Goal: Task Accomplishment & Management: Use online tool/utility

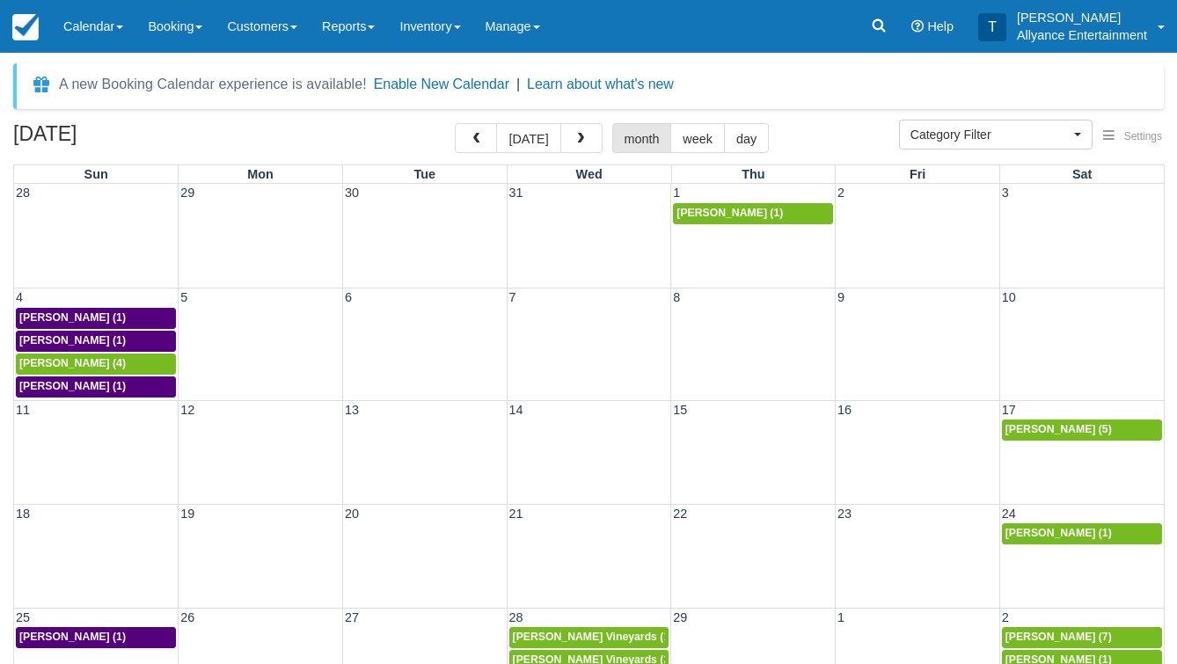
select select
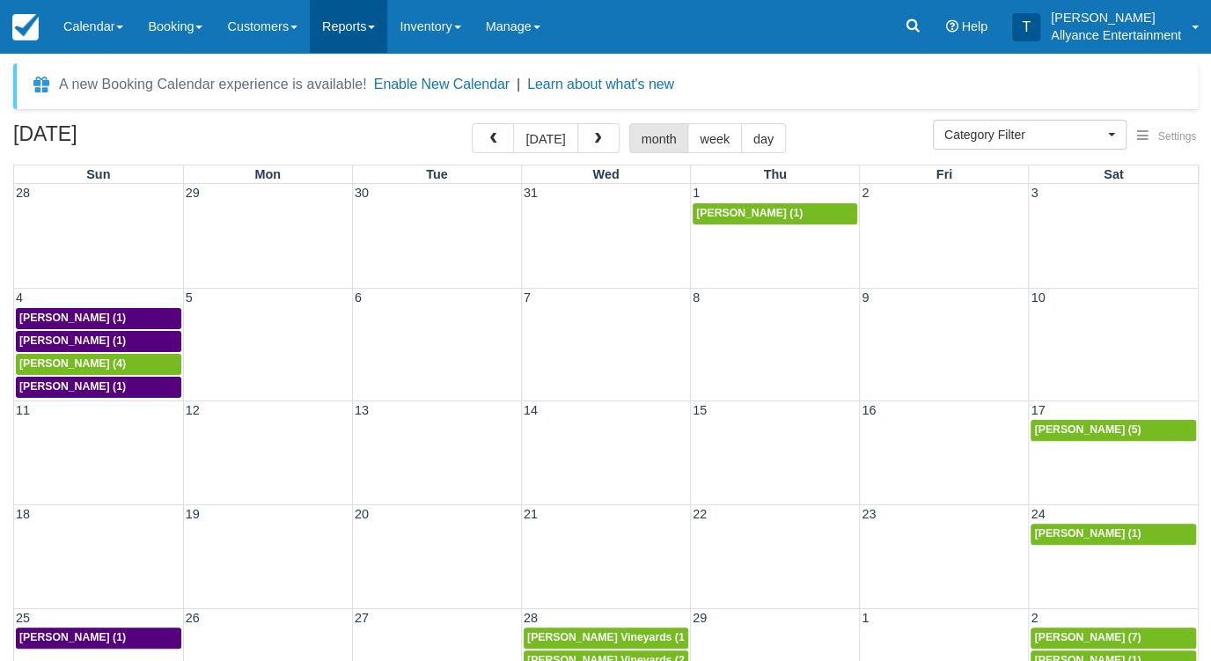
click at [384, 30] on link "Reports" at bounding box center [348, 26] width 77 height 53
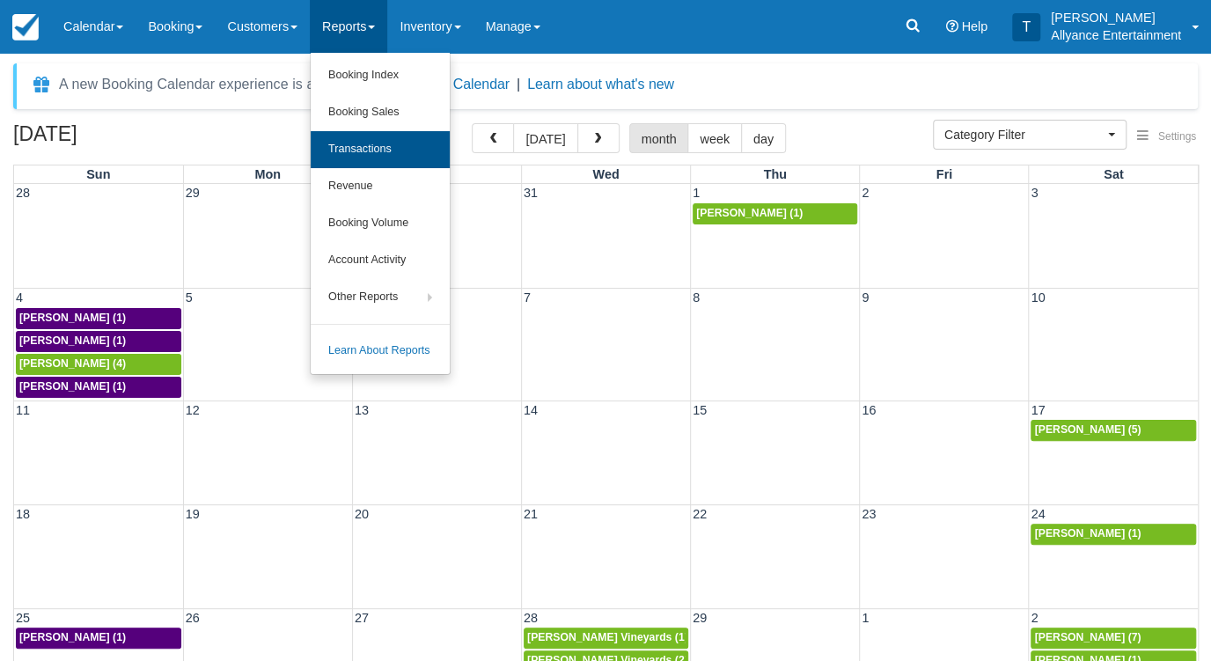
click at [398, 147] on link "Transactions" at bounding box center [380, 149] width 139 height 37
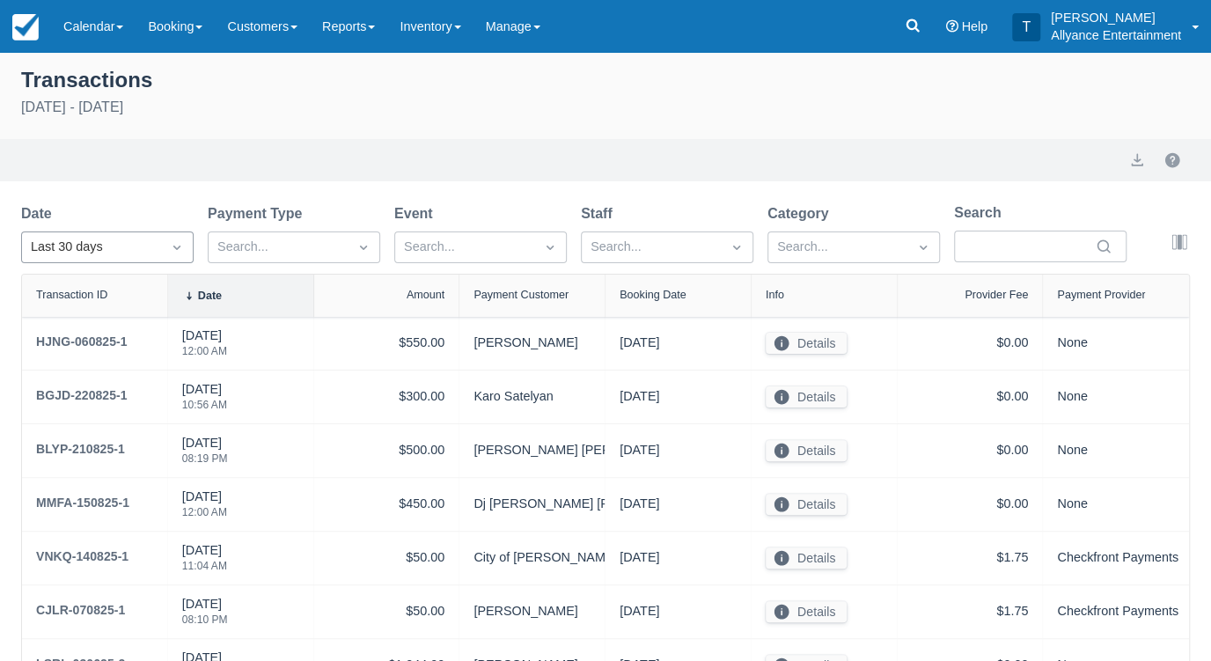
click at [182, 254] on icon "Dropdown icon" at bounding box center [177, 247] width 18 height 18
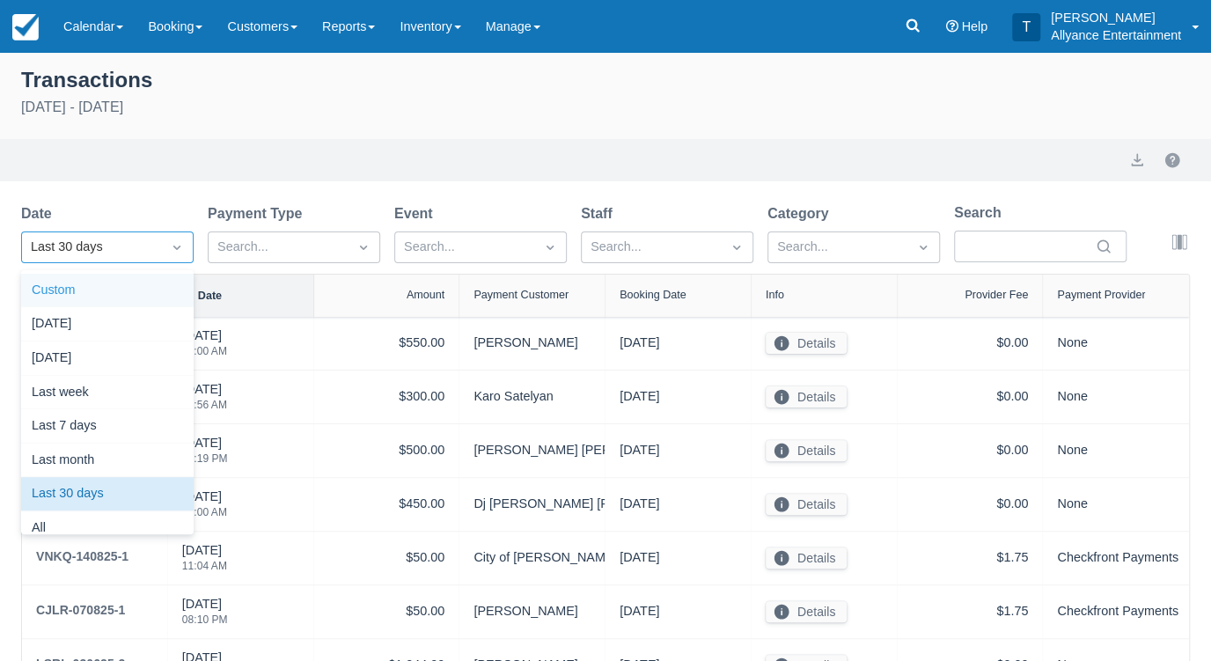
click at [81, 299] on div "Custom" at bounding box center [107, 291] width 172 height 34
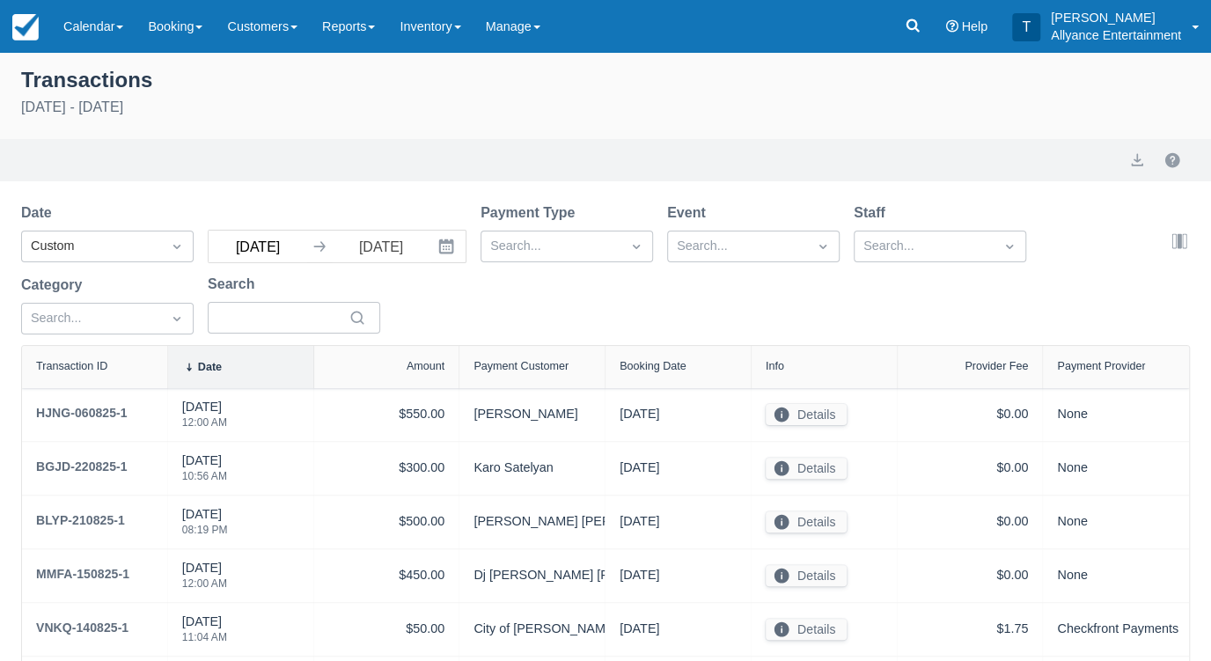
click at [264, 243] on input "[DATE]" at bounding box center [258, 246] width 99 height 32
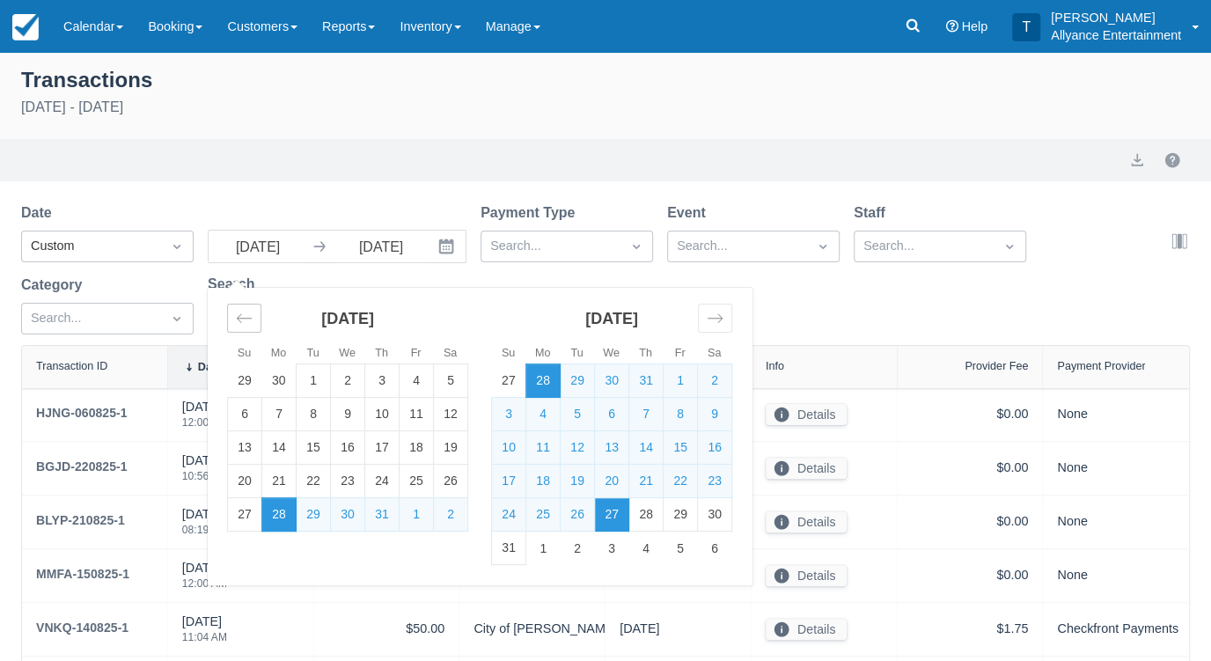
click at [244, 320] on icon "Move backward to switch to the previous month." at bounding box center [244, 318] width 17 height 17
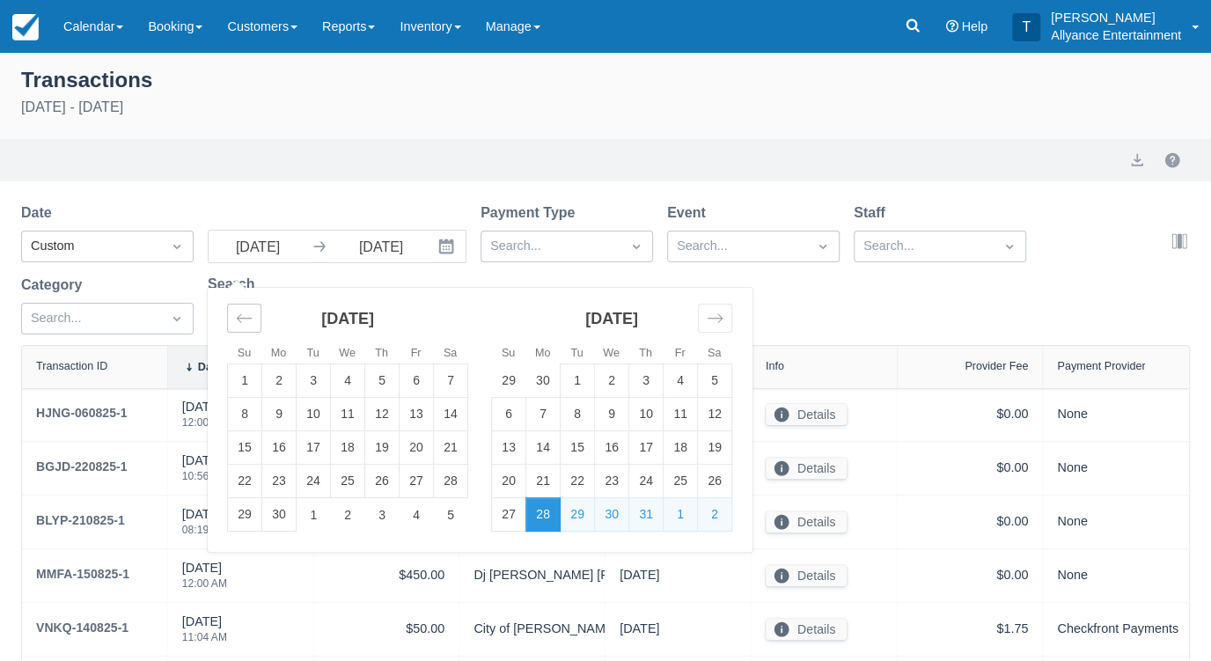
click at [244, 320] on icon "Move backward to switch to the previous month." at bounding box center [244, 318] width 17 height 17
click at [517, 377] on td "1" at bounding box center [509, 380] width 34 height 33
type input "[DATE]"
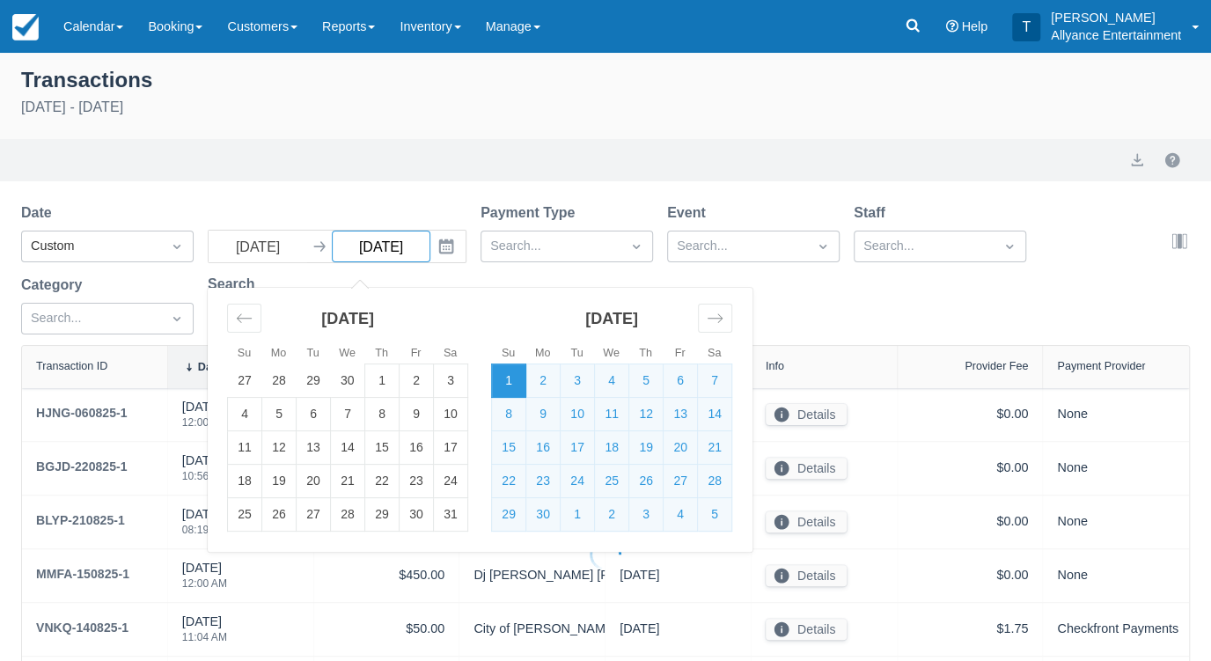
select select "10"
click at [533, 160] on div "Export" at bounding box center [605, 160] width 1168 height 21
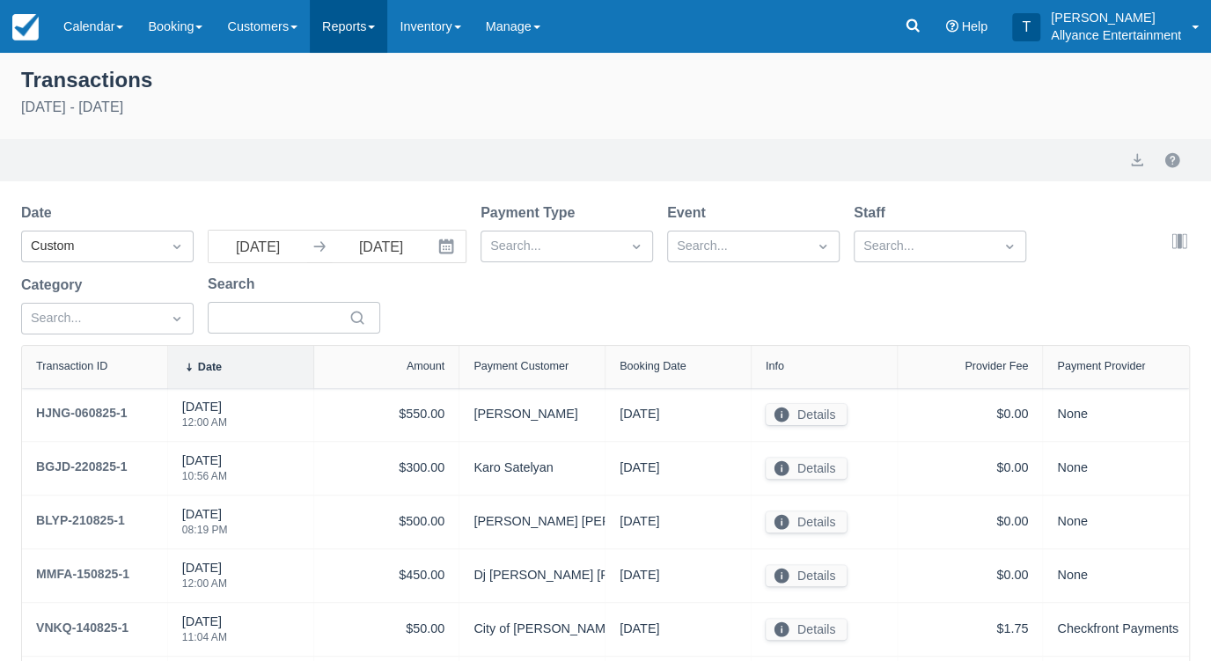
click at [387, 30] on link "Reports" at bounding box center [348, 26] width 77 height 53
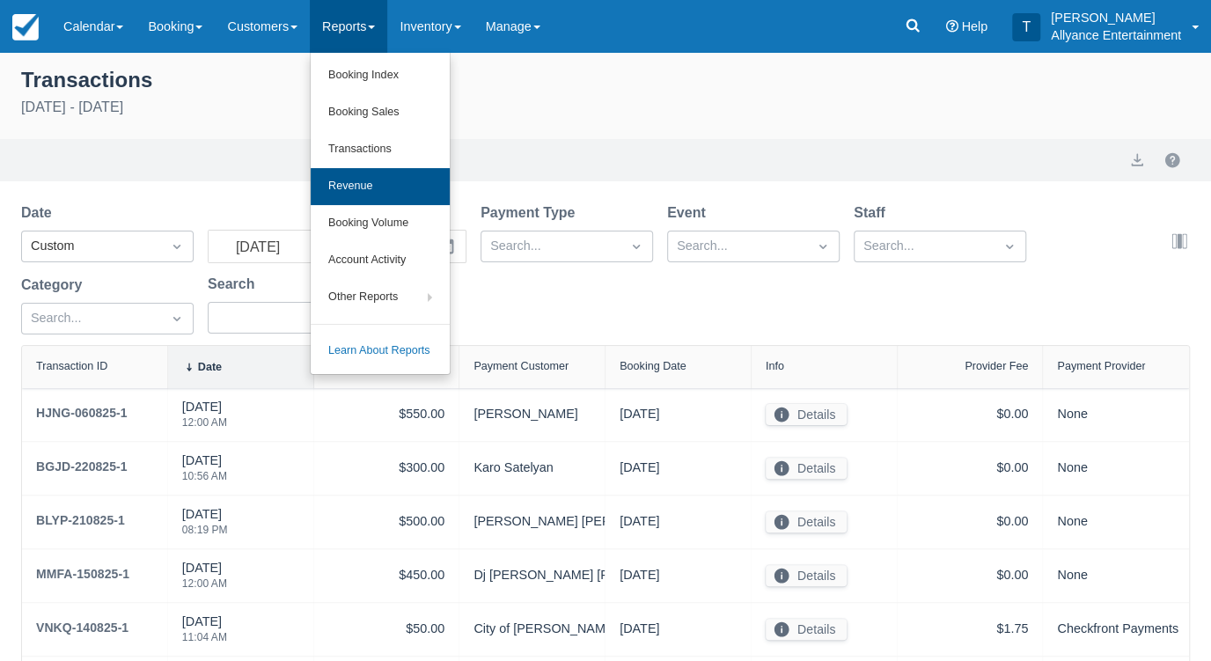
click at [381, 176] on link "Revenue" at bounding box center [380, 186] width 139 height 37
